Goal: Task Accomplishment & Management: Manage account settings

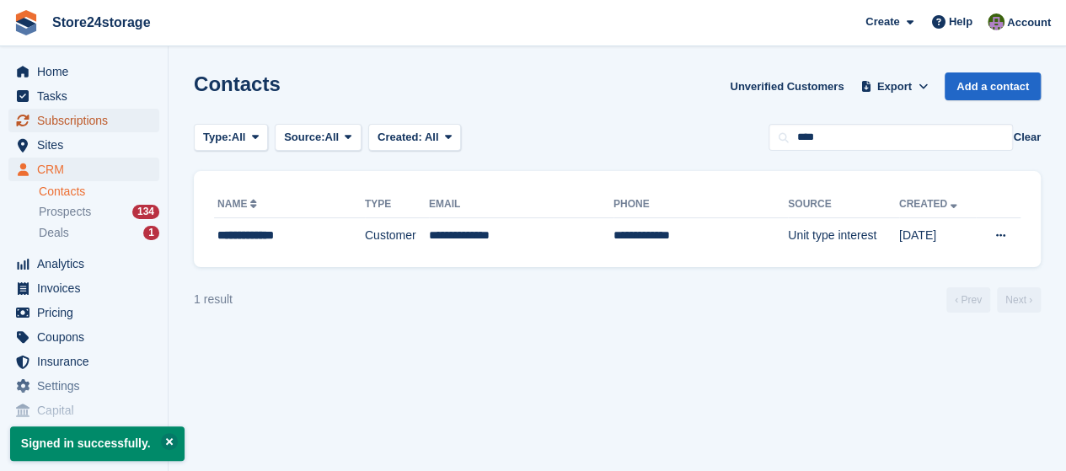
click at [108, 127] on span "Subscriptions" at bounding box center [87, 121] width 101 height 24
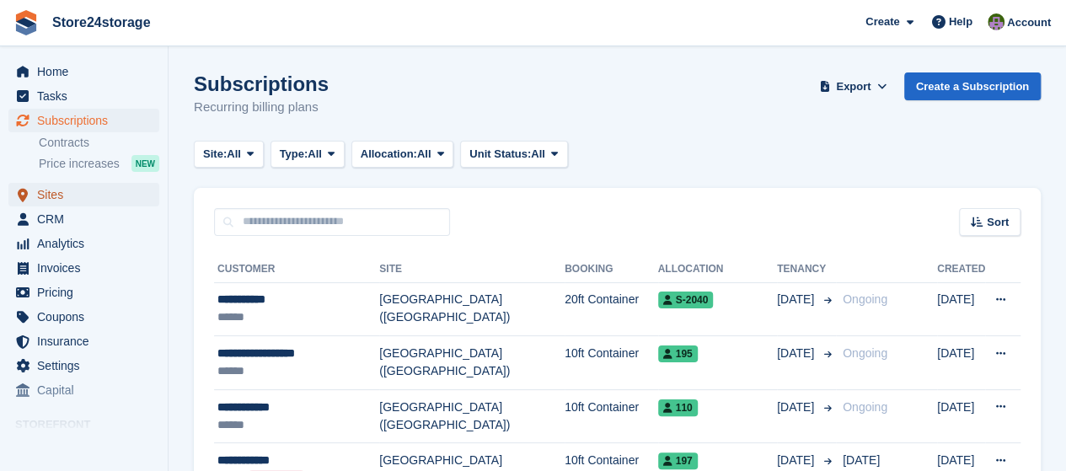
click at [89, 195] on span "Sites" at bounding box center [87, 195] width 101 height 24
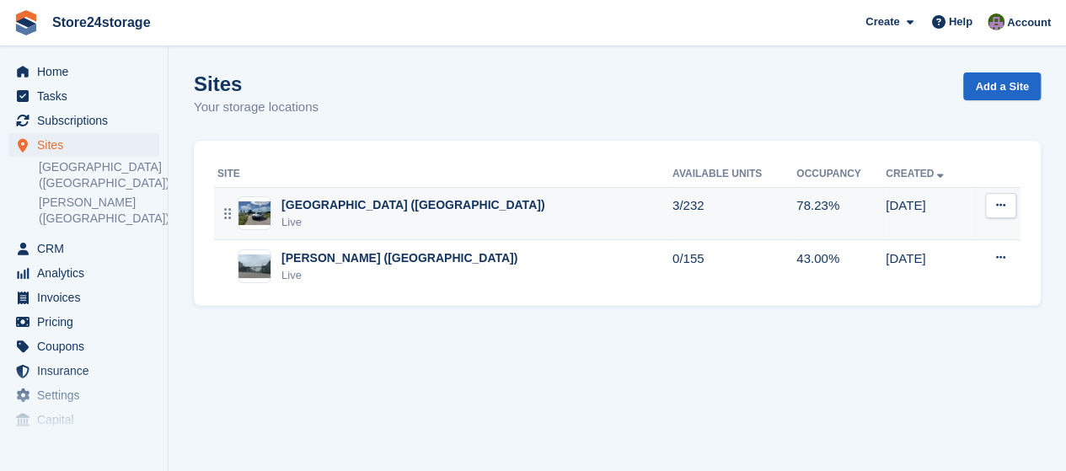
click at [311, 205] on div "[GEOGRAPHIC_DATA] ([GEOGRAPHIC_DATA])" at bounding box center [412, 205] width 263 height 18
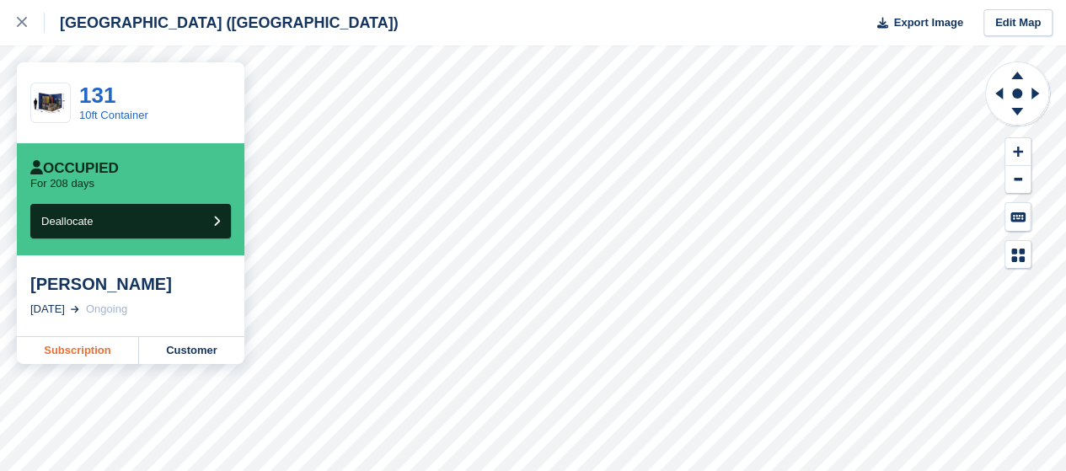
click at [68, 359] on link "Subscription" at bounding box center [78, 350] width 122 height 27
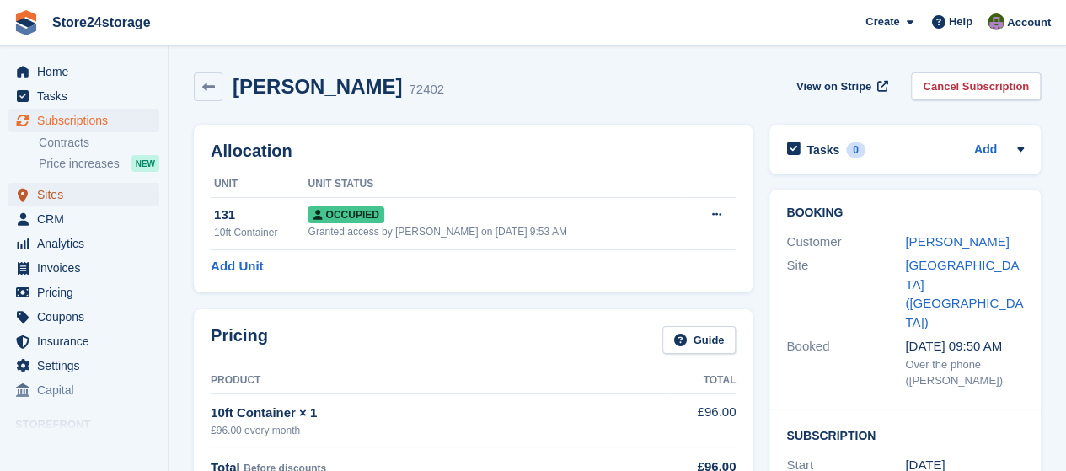
click at [57, 190] on span "Sites" at bounding box center [87, 195] width 101 height 24
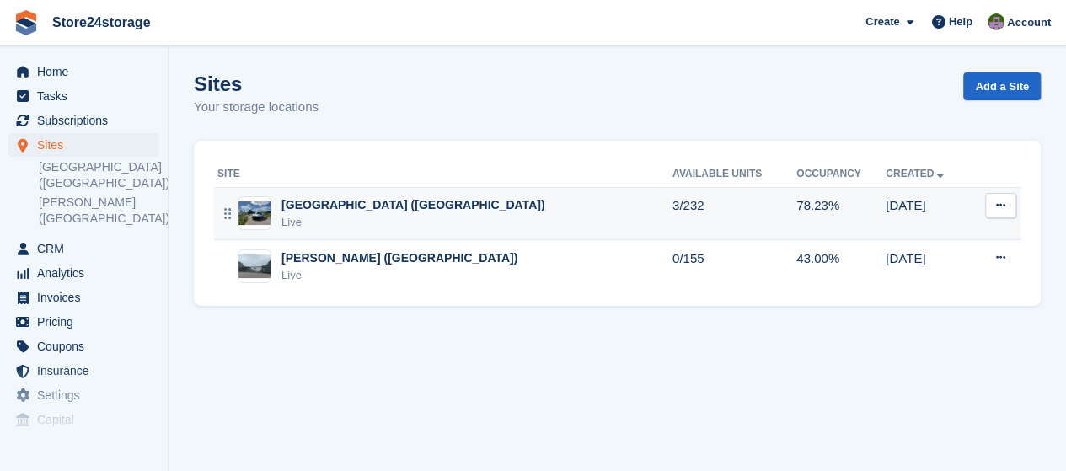
click at [325, 205] on div "[GEOGRAPHIC_DATA] ([GEOGRAPHIC_DATA])" at bounding box center [412, 205] width 263 height 18
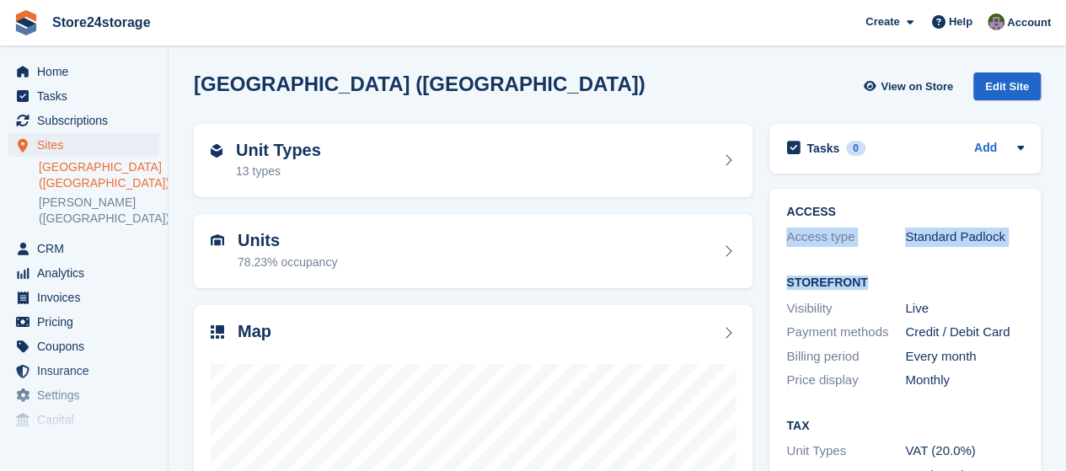
drag, startPoint x: 1063, startPoint y: 198, endPoint x: 1063, endPoint y: 287, distance: 89.3
click at [1063, 287] on section "Manston Airport (Kent) View on Store Edit Site Unit Types 13 types Units 78.23%…" at bounding box center [616, 359] width 897 height 719
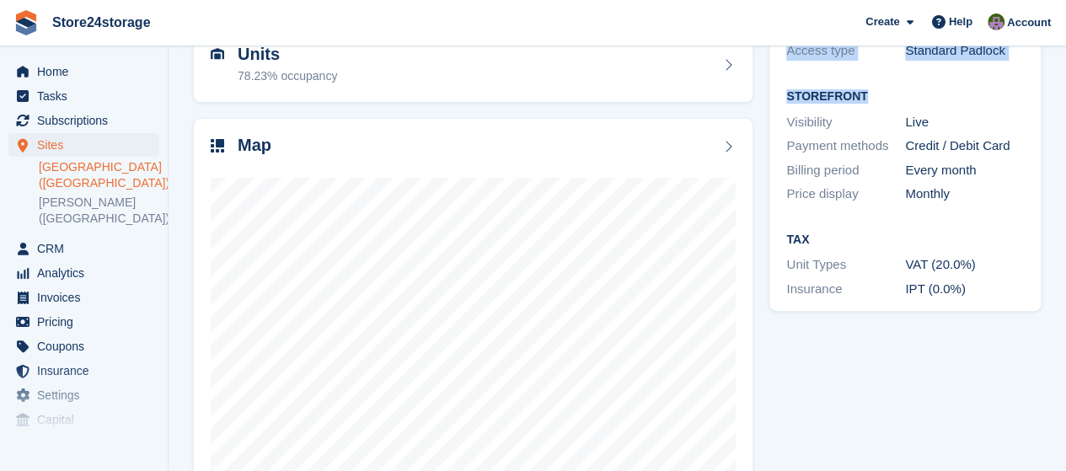
scroll to position [187, 0]
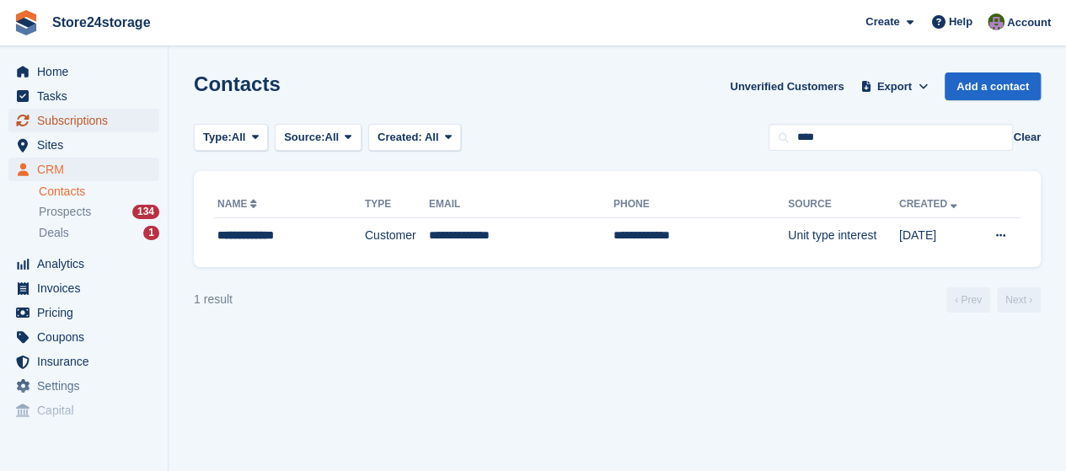
click at [110, 122] on span "Subscriptions" at bounding box center [87, 121] width 101 height 24
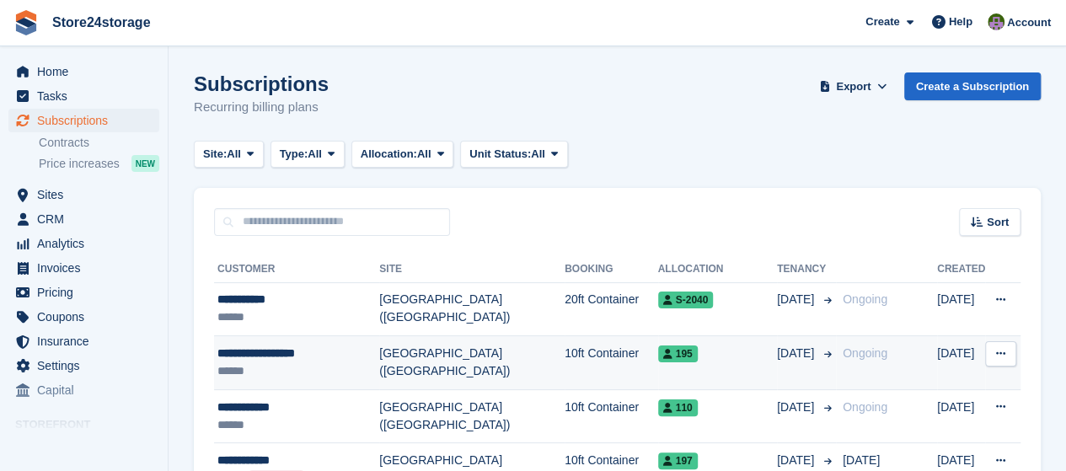
click at [395, 350] on td "[GEOGRAPHIC_DATA] ([GEOGRAPHIC_DATA])" at bounding box center [471, 363] width 185 height 54
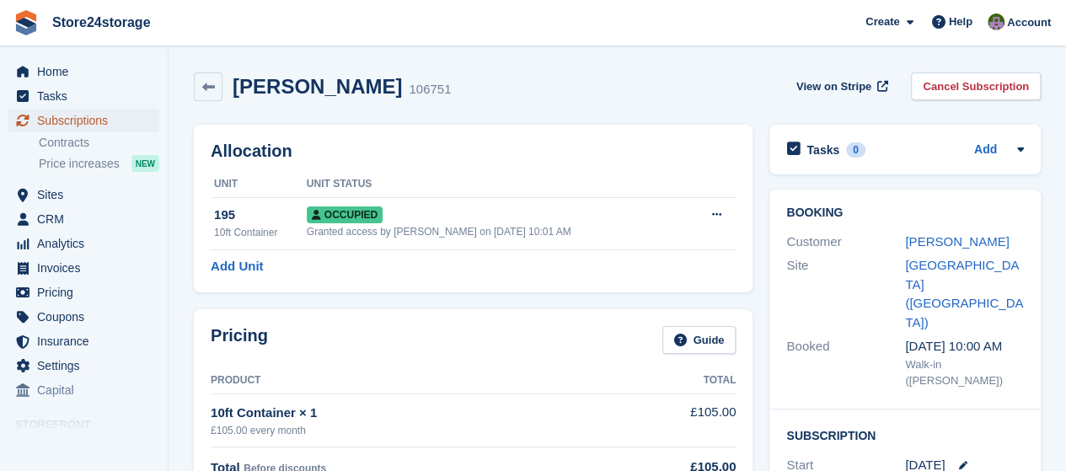
click at [96, 126] on span "Subscriptions" at bounding box center [87, 121] width 101 height 24
